Goal: Task Accomplishment & Management: Manage account settings

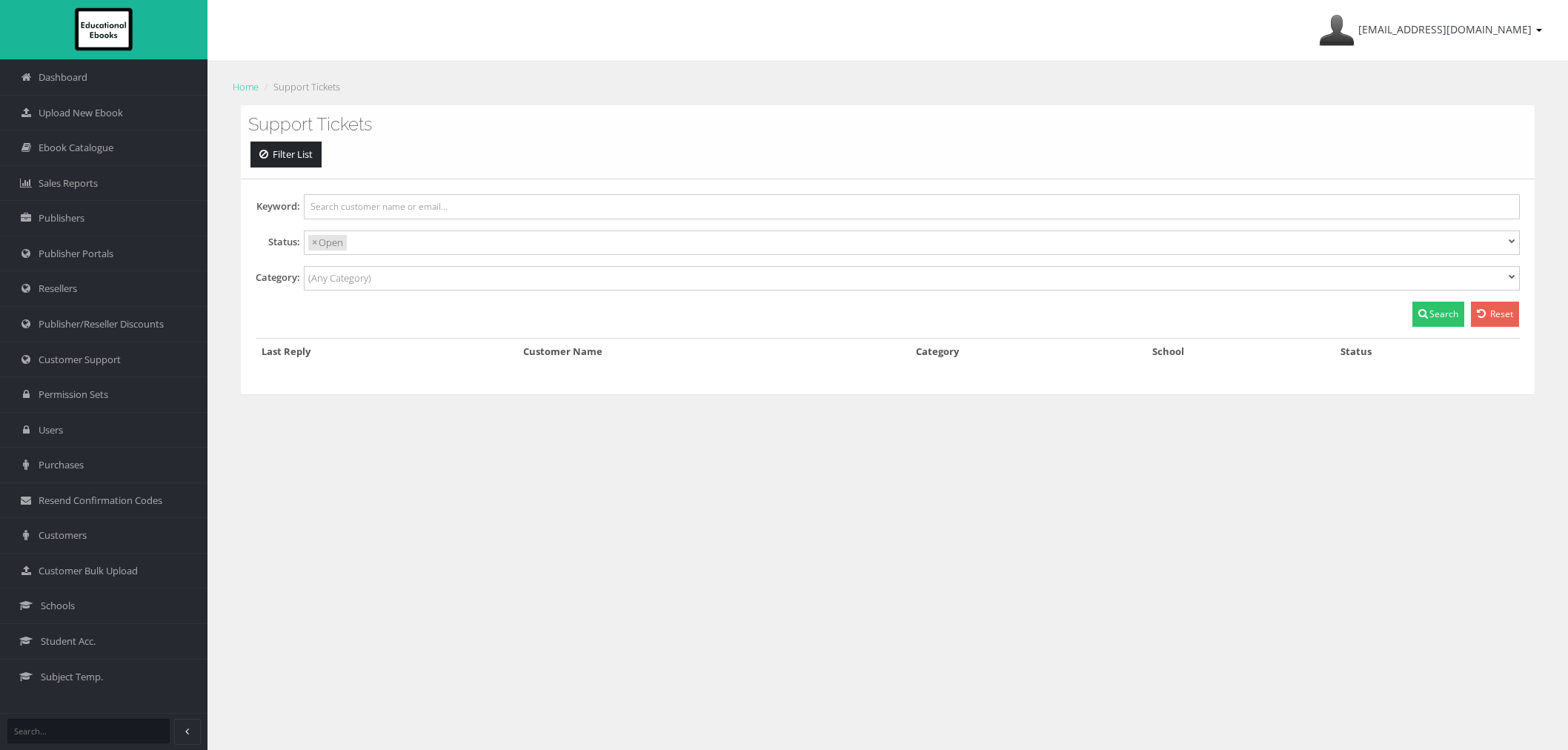
select select
click at [112, 612] on link "Schools" at bounding box center [103, 606] width 207 height 36
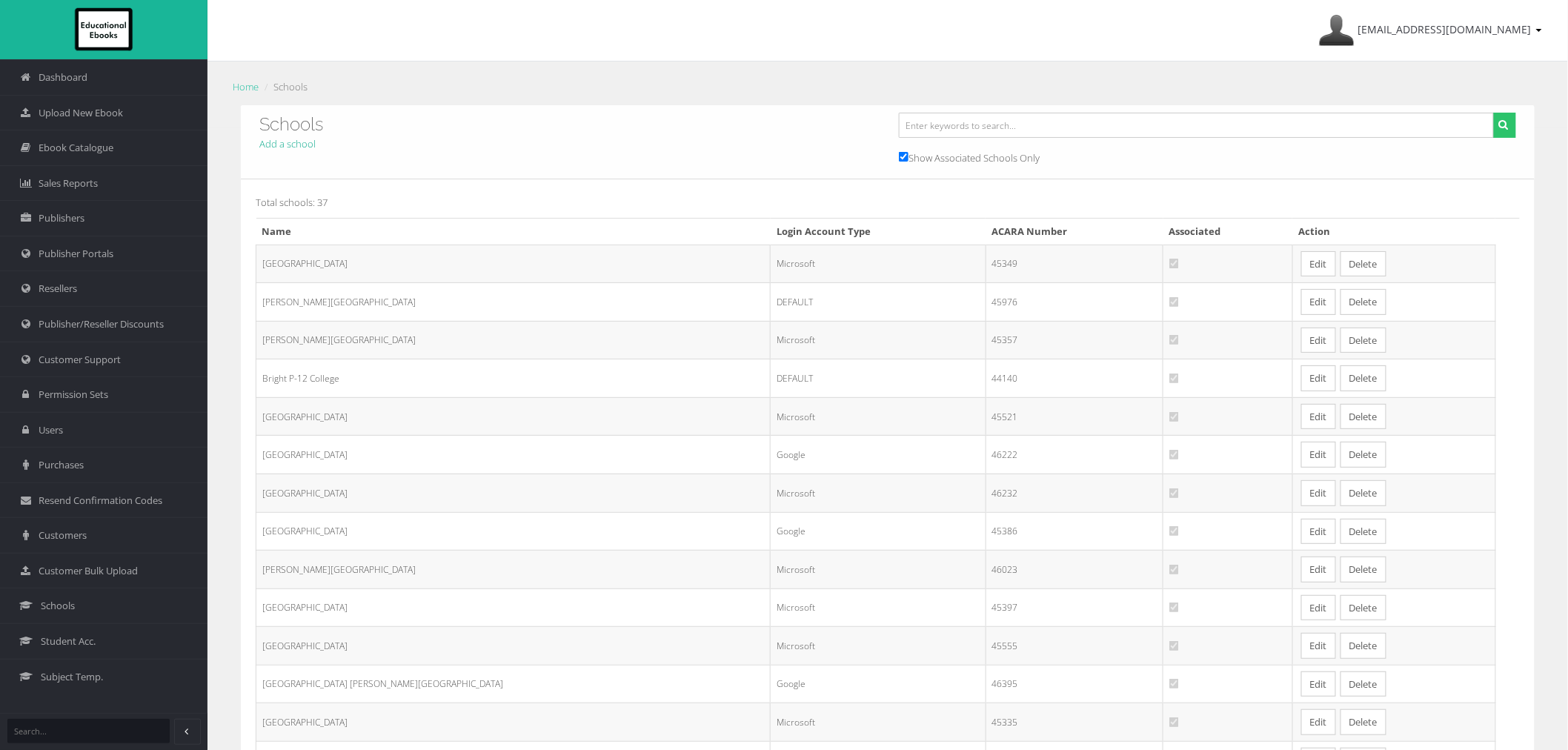
click at [283, 147] on link "Add a school" at bounding box center [288, 143] width 57 height 13
click at [909, 154] on label "Show Associated Schools Only" at bounding box center [969, 157] width 141 height 17
click at [908, 154] on input "Show Associated Schools Only" at bounding box center [904, 157] width 10 height 10
checkbox input "false"
click at [928, 131] on input "text" at bounding box center [1196, 125] width 595 height 25
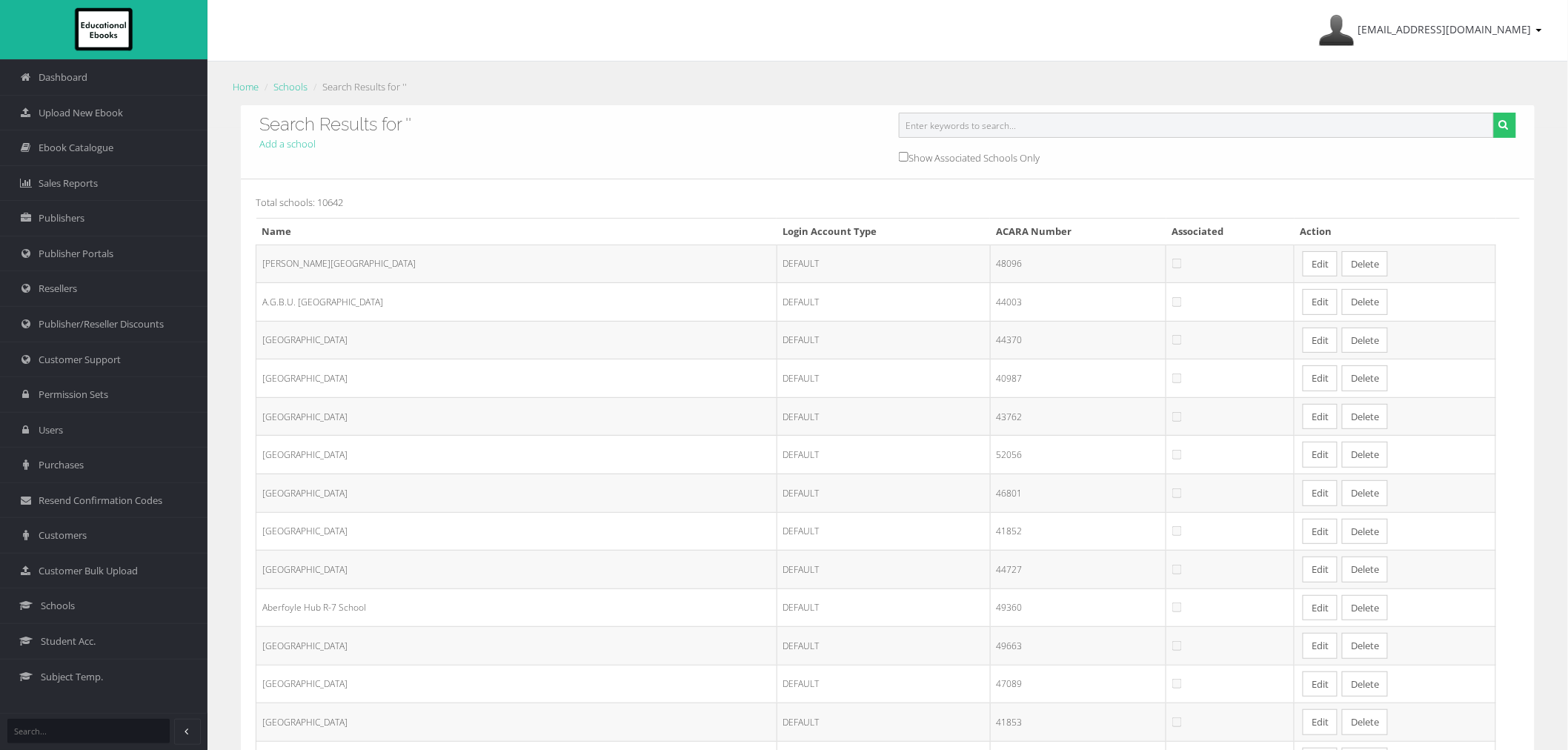
drag, startPoint x: 0, startPoint y: 0, endPoint x: 928, endPoint y: 131, distance: 937.2
click at [928, 131] on input "text" at bounding box center [1196, 125] width 595 height 25
type input "hoppers crossing"
click at [1501, 126] on icon "submit" at bounding box center [1505, 124] width 10 height 10
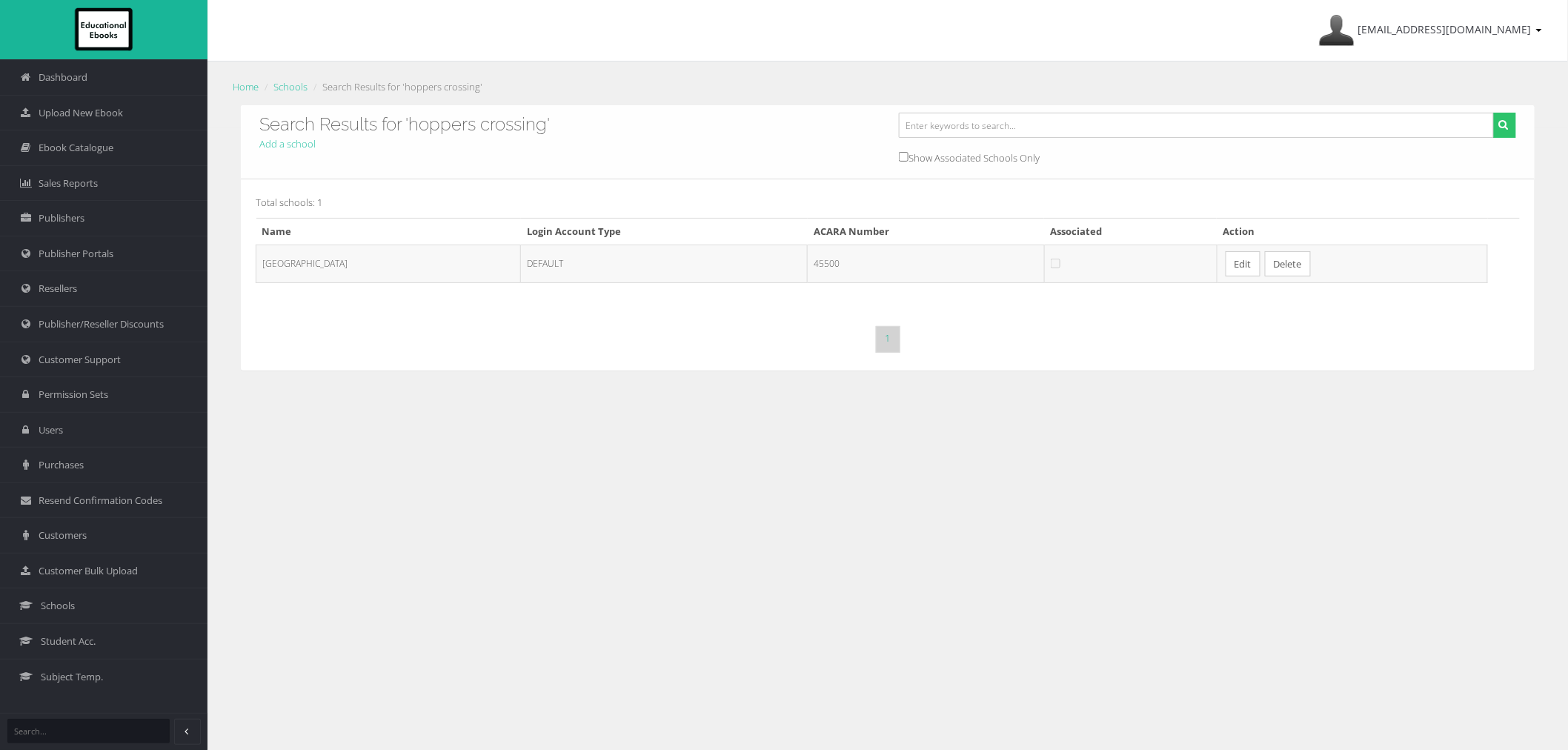
click at [1261, 269] on link "Edit" at bounding box center [1243, 264] width 35 height 26
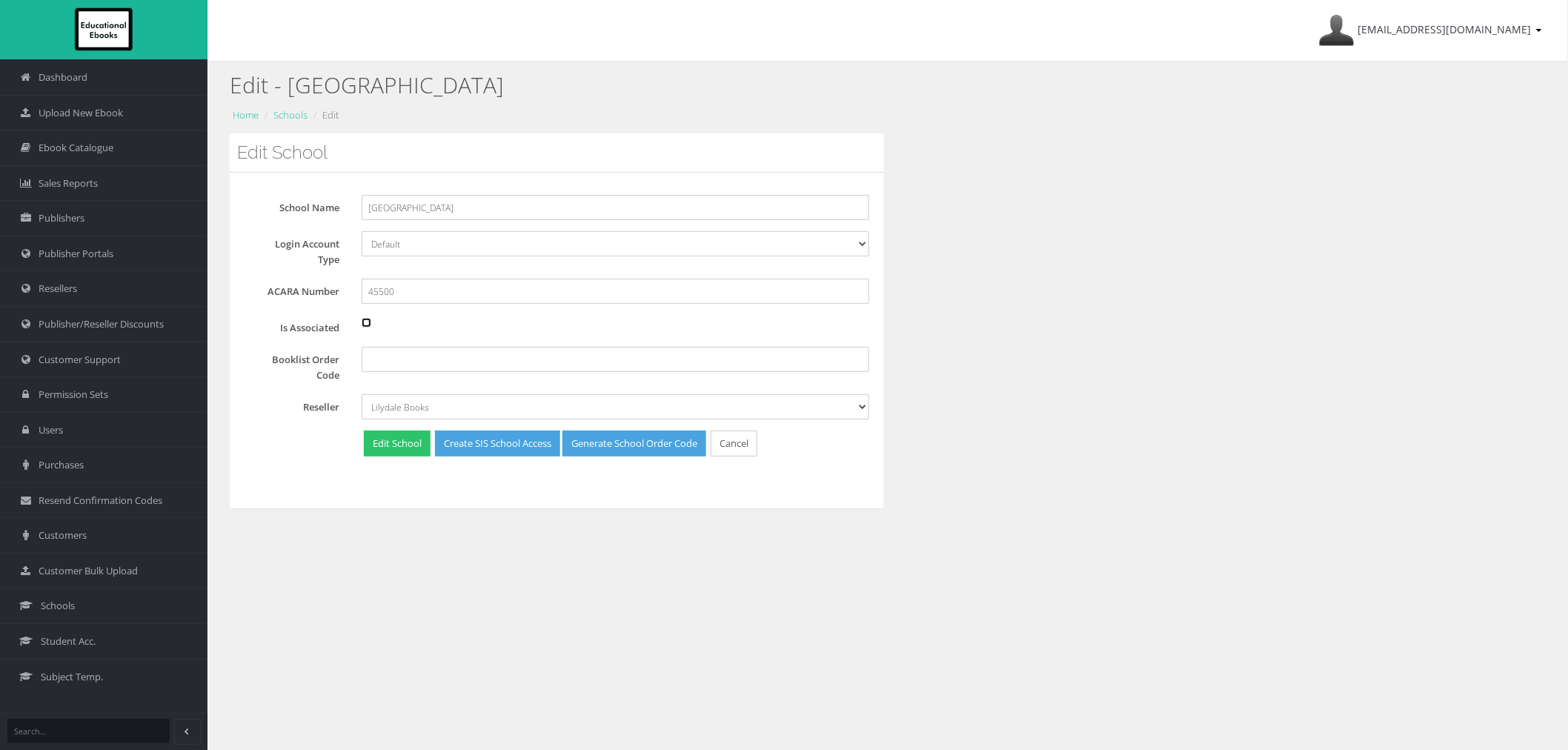
click at [365, 324] on input "Is Associated" at bounding box center [367, 323] width 10 height 10
checkbox input "true"
click at [389, 450] on button "Edit School" at bounding box center [397, 443] width 66 height 26
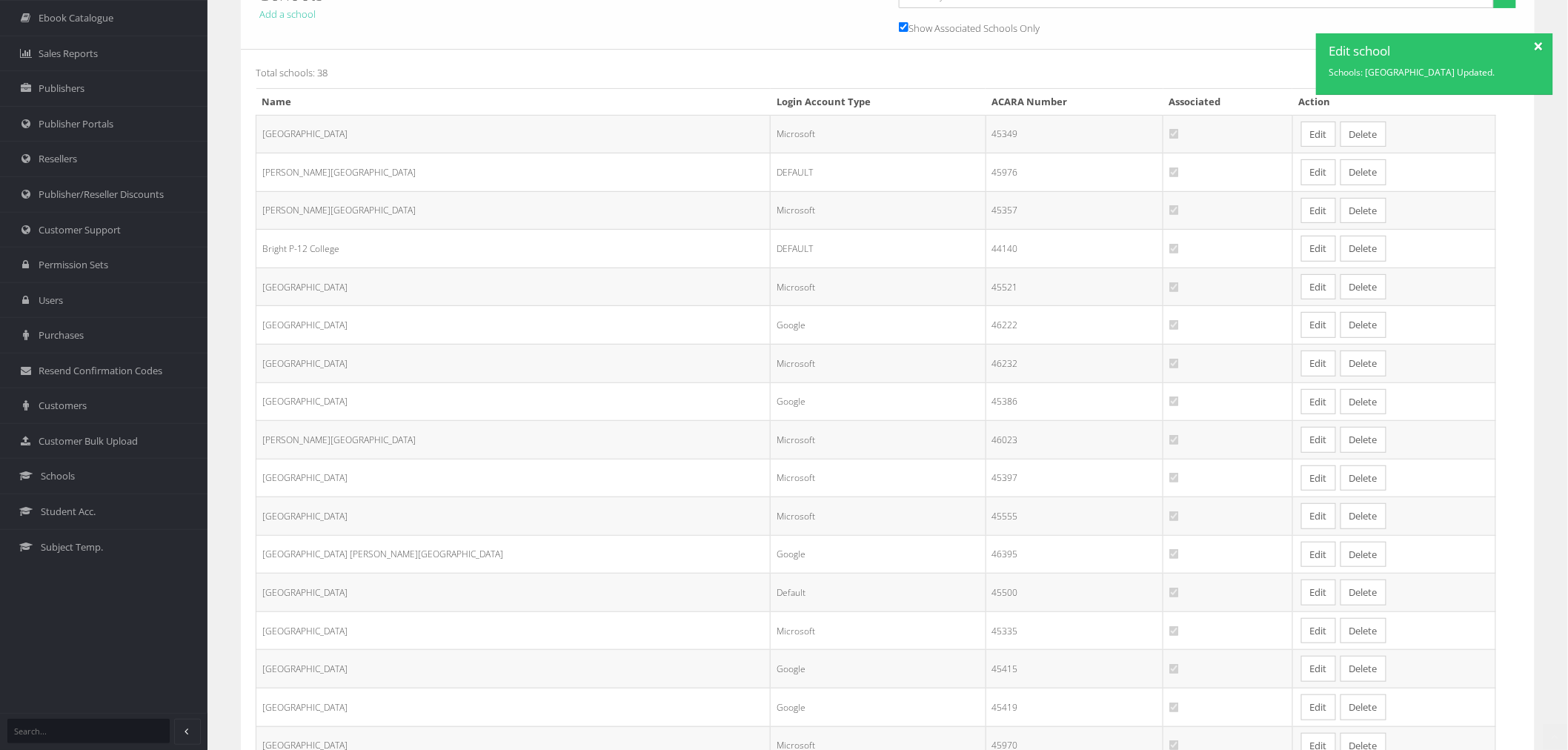
scroll to position [247, 0]
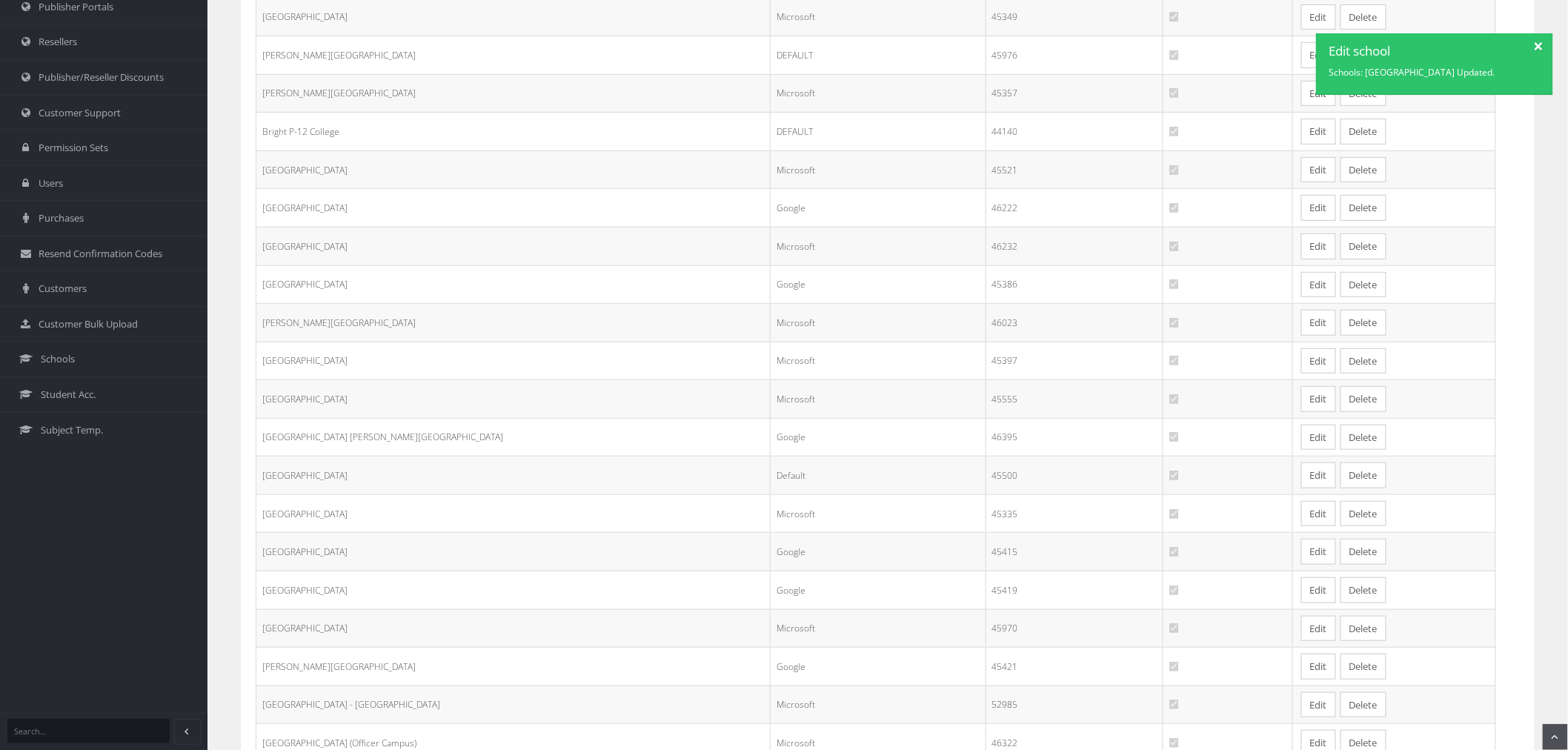
click at [1301, 480] on link "Edit" at bounding box center [1318, 475] width 35 height 26
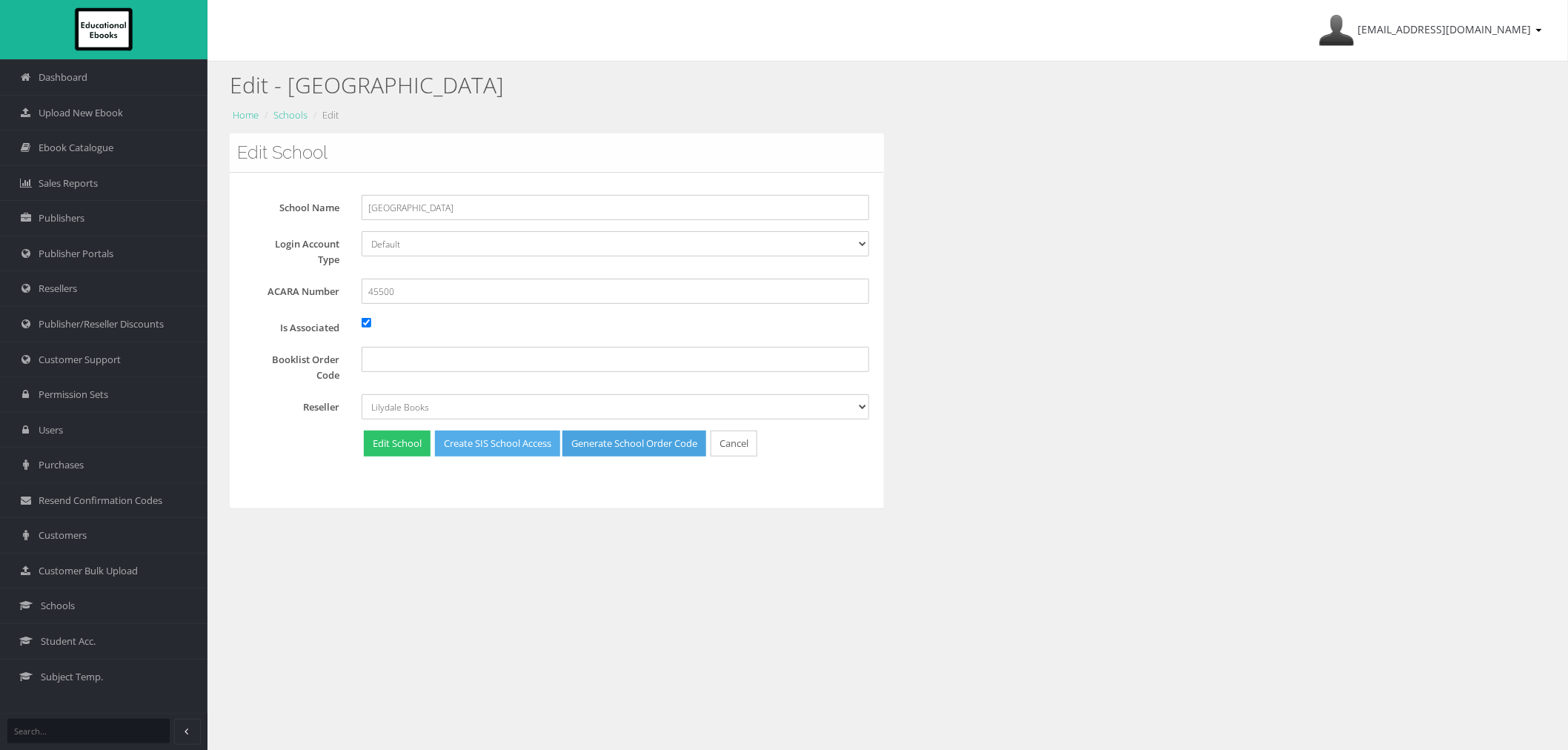
click at [528, 455] on link "Create SIS School Access" at bounding box center [498, 443] width 125 height 26
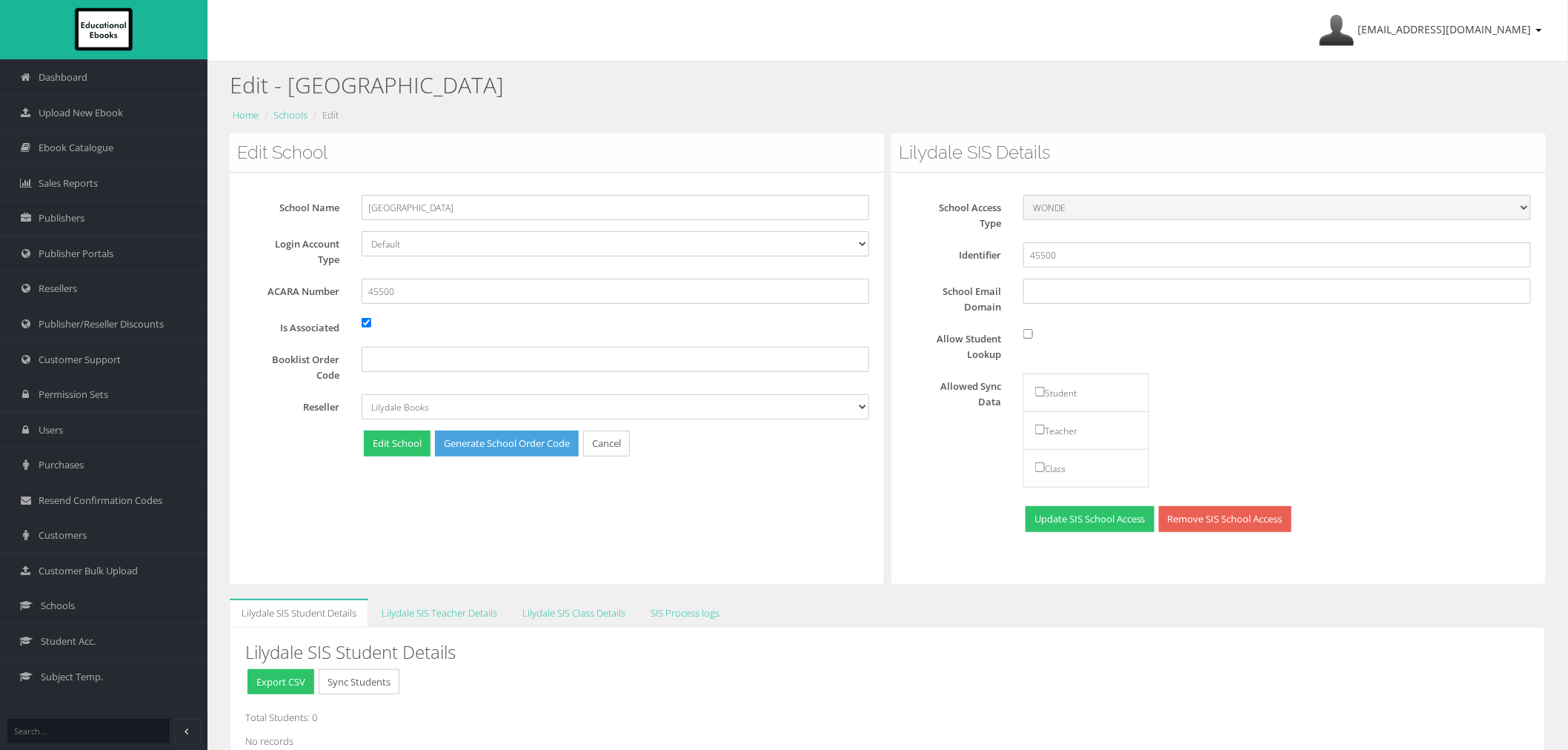
click at [1082, 213] on select "File Import LISS WONDE" at bounding box center [1277, 207] width 508 height 25
select select "LISS"
click at [1024, 195] on select "File Import LISS WONDE" at bounding box center [1277, 207] width 508 height 25
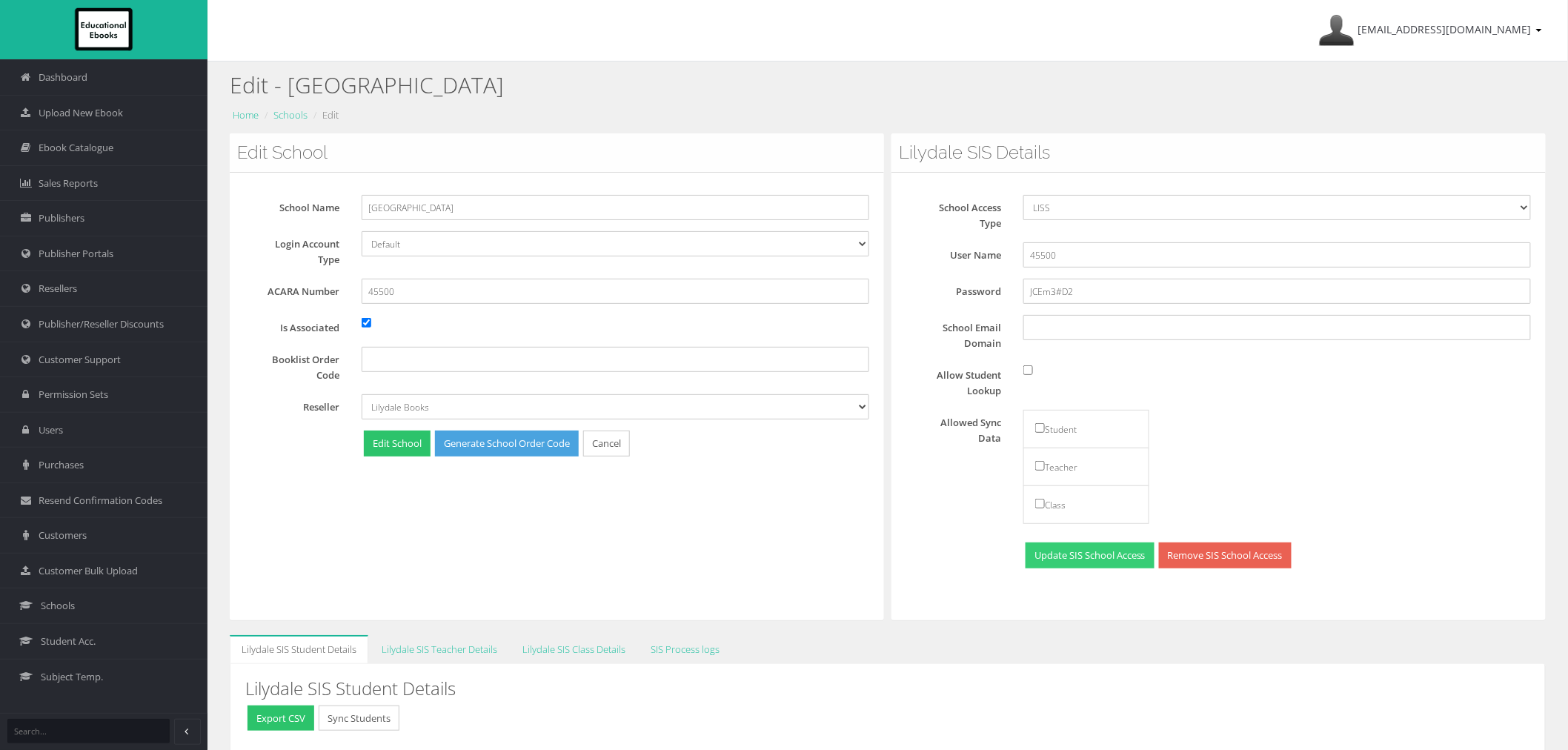
click at [1064, 561] on button "Update SIS School Access" at bounding box center [1090, 556] width 129 height 26
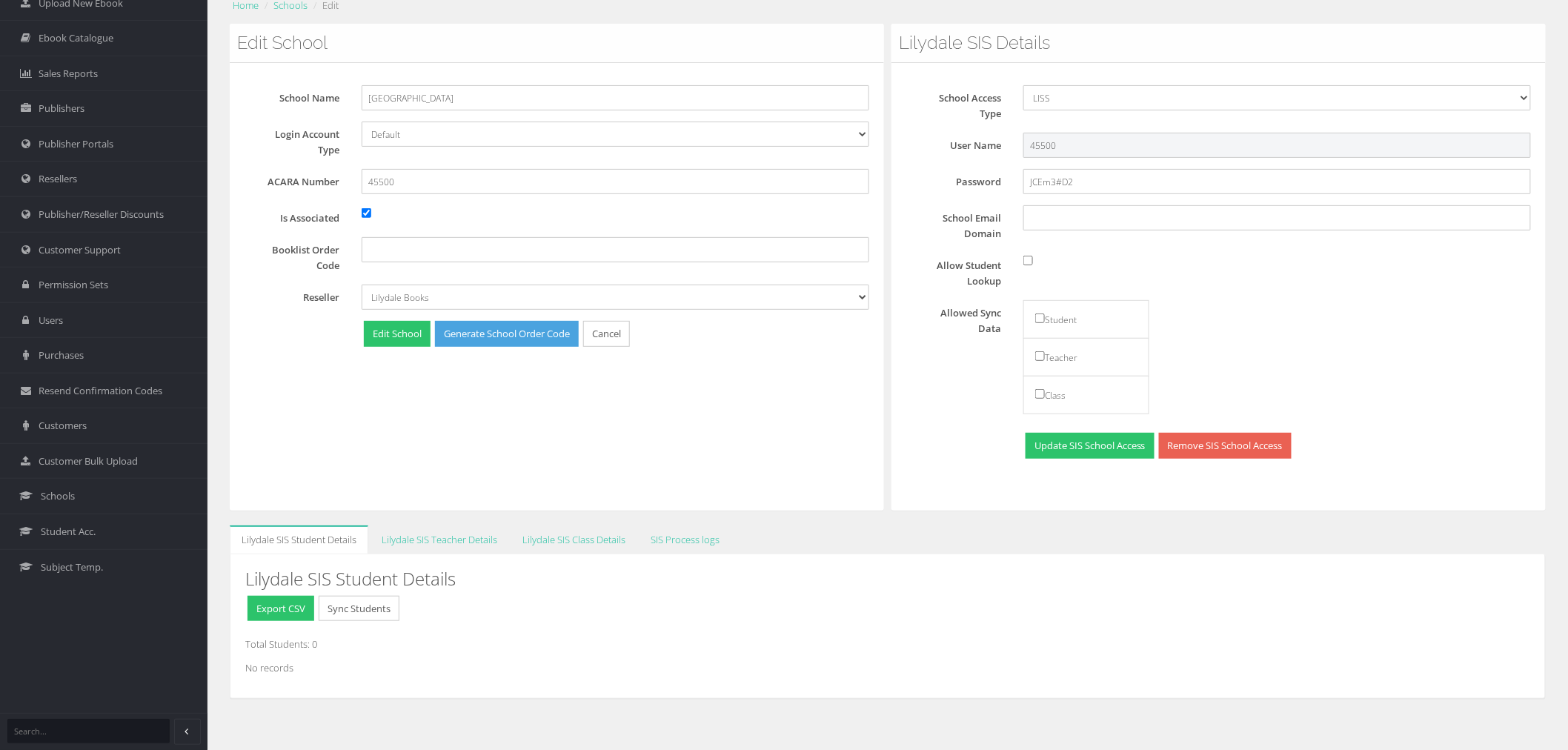
drag, startPoint x: 1063, startPoint y: 147, endPoint x: 1020, endPoint y: 144, distance: 43.1
click at [1020, 144] on div "45500" at bounding box center [1277, 145] width 530 height 25
drag, startPoint x: 997, startPoint y: 190, endPoint x: 965, endPoint y: 190, distance: 32.0
click at [965, 190] on div "Password JCEm3#D2" at bounding box center [1224, 181] width 636 height 25
click at [1063, 215] on input "School Email Domain" at bounding box center [1277, 217] width 508 height 25
